Goal: Go to known website: Go to known website

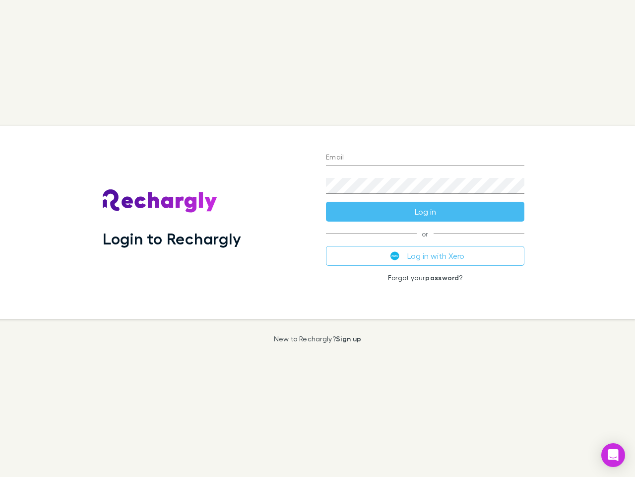
click at [318, 238] on div "Login to Rechargly" at bounding box center [206, 222] width 223 height 193
click at [425, 158] on input "Email" at bounding box center [425, 158] width 199 height 16
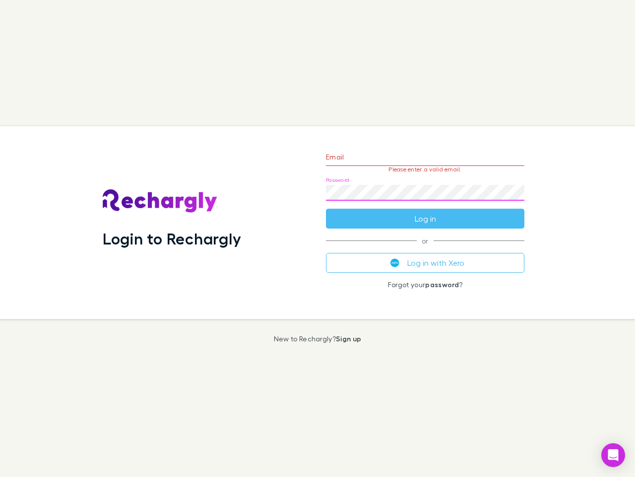
click at [425, 211] on form "Email Please enter a valid email. Password Log in" at bounding box center [425, 185] width 199 height 86
click at [425, 256] on div "Email Please enter a valid email. Password Log in or Log in with Xero Forgot yo…" at bounding box center [425, 222] width 214 height 193
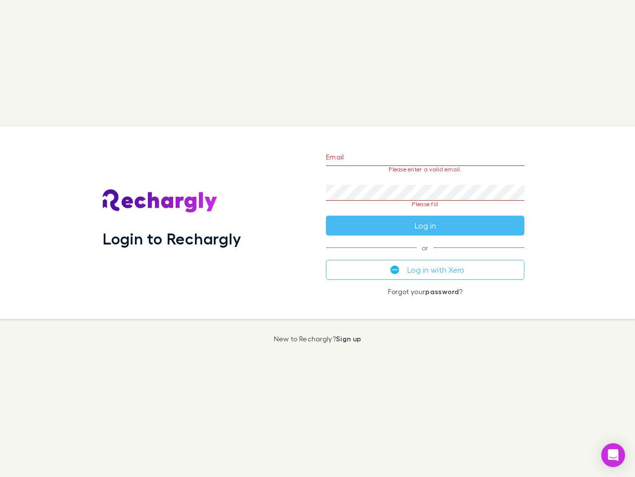
click at [614, 455] on icon "Open Intercom Messenger" at bounding box center [614, 455] width 10 height 12
